Goal: Information Seeking & Learning: Learn about a topic

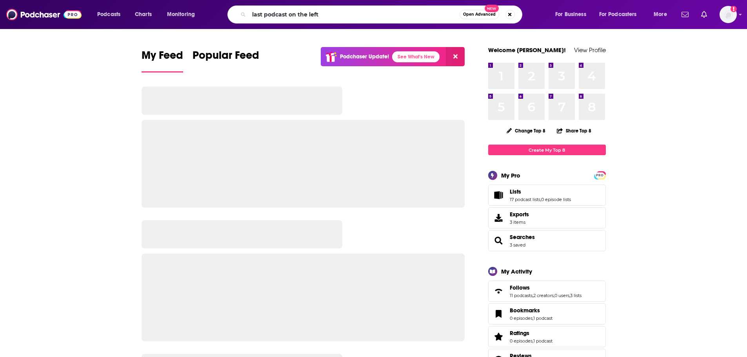
type input "last podcast on the left"
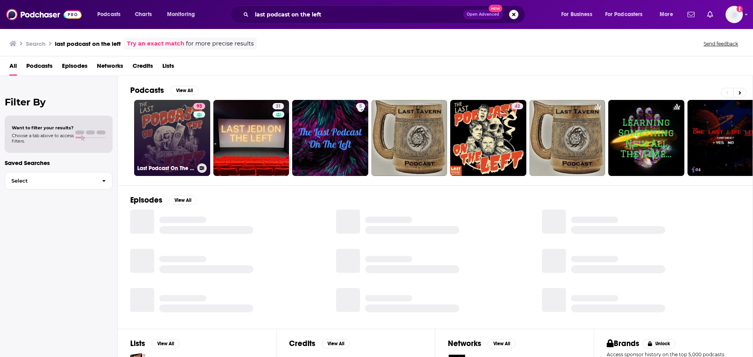
click at [174, 130] on link "93 Last Podcast On The Left" at bounding box center [172, 138] width 76 height 76
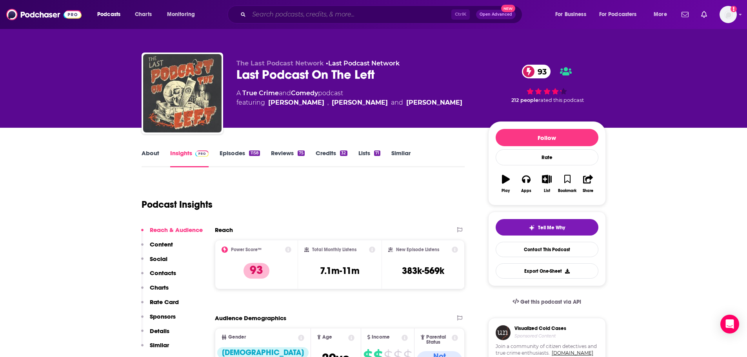
click at [392, 9] on input "Search podcasts, credits, & more..." at bounding box center [350, 14] width 202 height 13
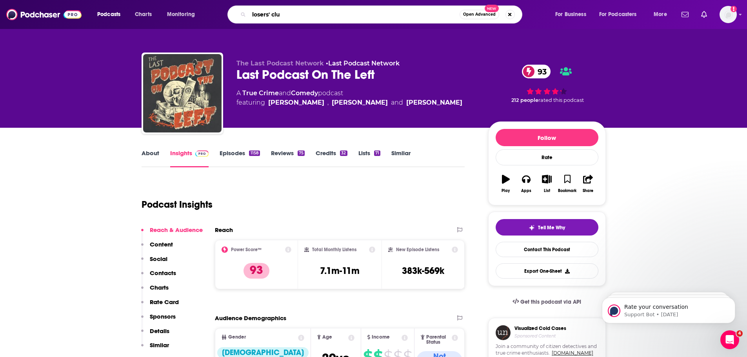
type input "losers' club"
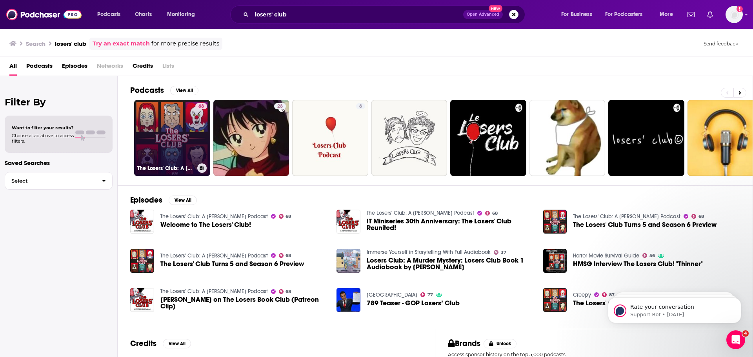
click at [153, 146] on link "68 The Losers' Club: A [PERSON_NAME] Podcast" at bounding box center [172, 138] width 76 height 76
